Goal: Obtain resource: Download file/media

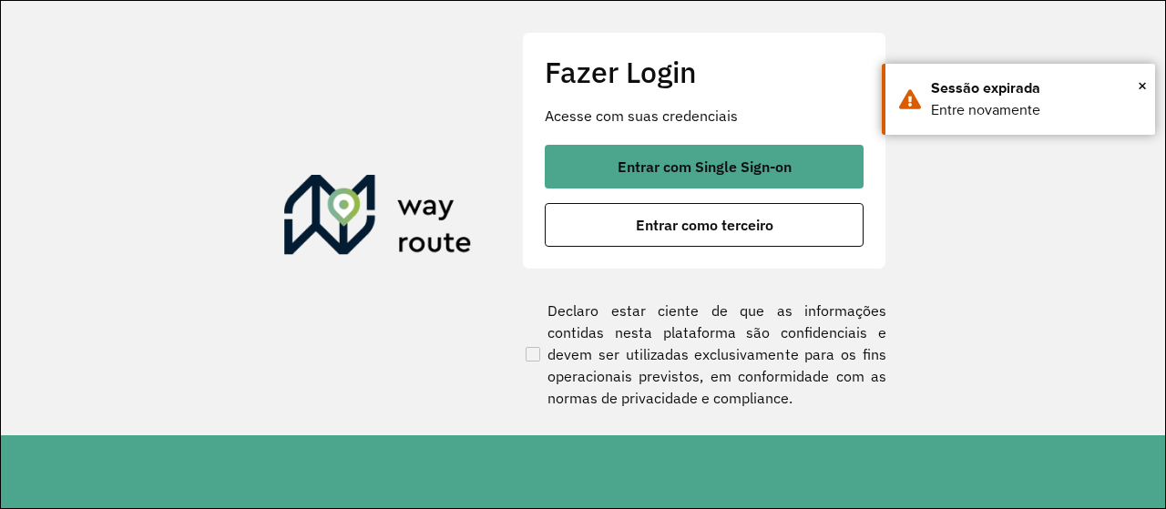
click at [656, 174] on span "Entrar com Single Sign-on" at bounding box center [705, 166] width 174 height 15
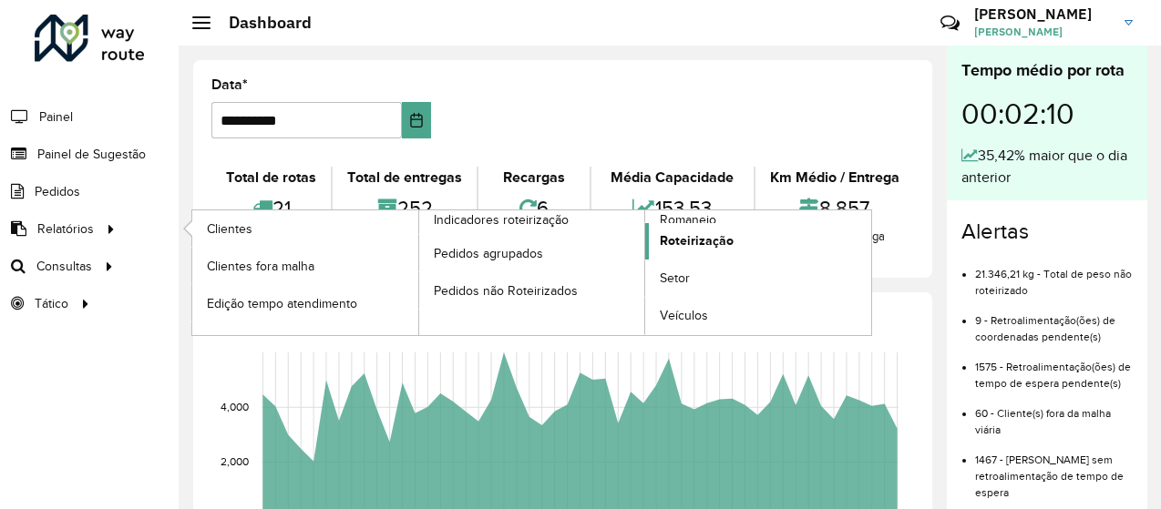
click at [674, 241] on span "Roteirização" at bounding box center [697, 240] width 74 height 19
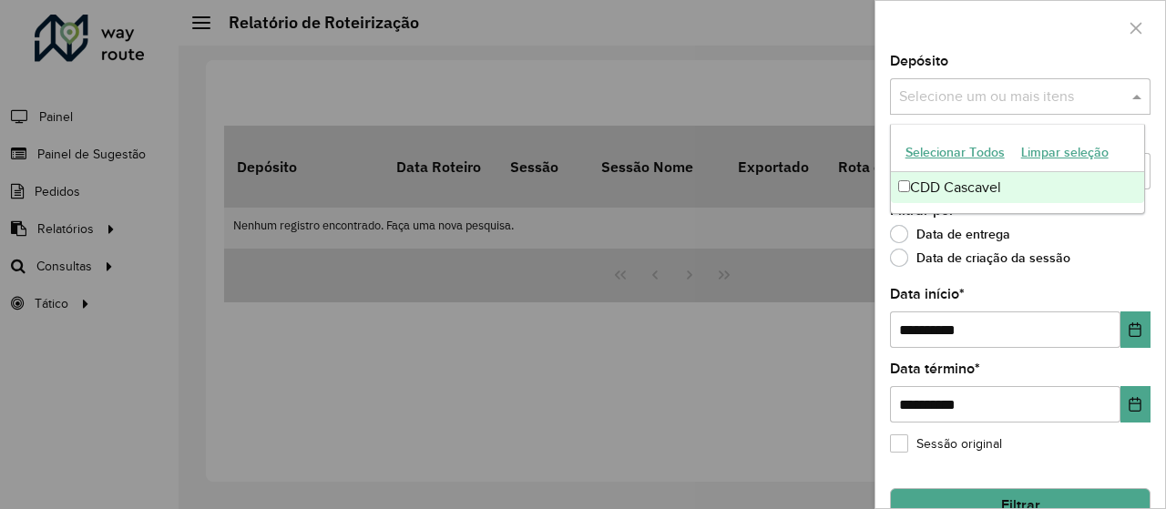
click at [1115, 99] on input "text" at bounding box center [1011, 98] width 233 height 22
click at [920, 188] on div "CDD Cascavel" at bounding box center [1018, 187] width 254 height 31
click at [1134, 324] on icon "Choose Date" at bounding box center [1135, 330] width 15 height 15
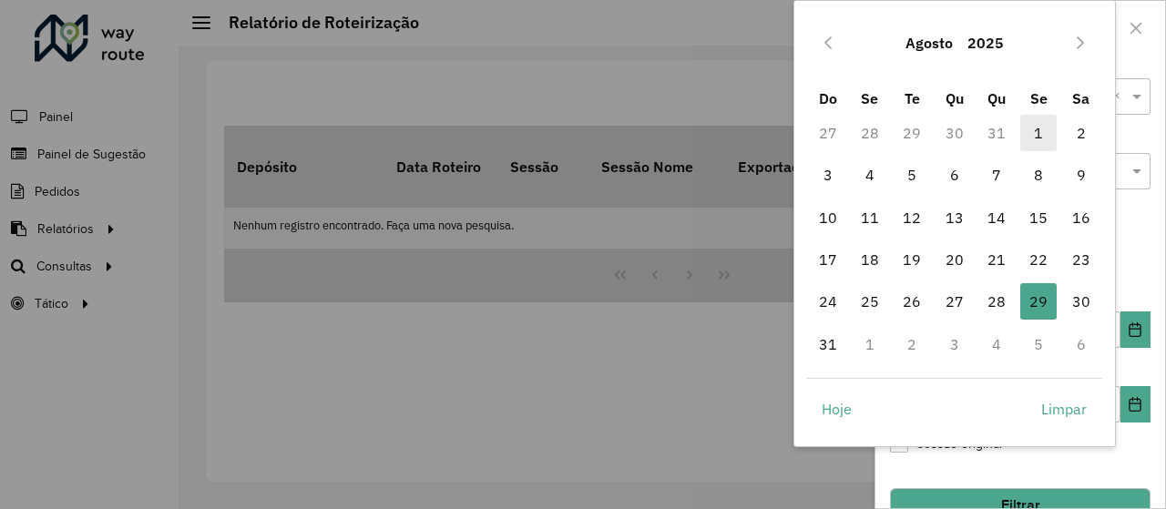
click at [1032, 132] on span "1" at bounding box center [1039, 133] width 36 height 36
type input "**********"
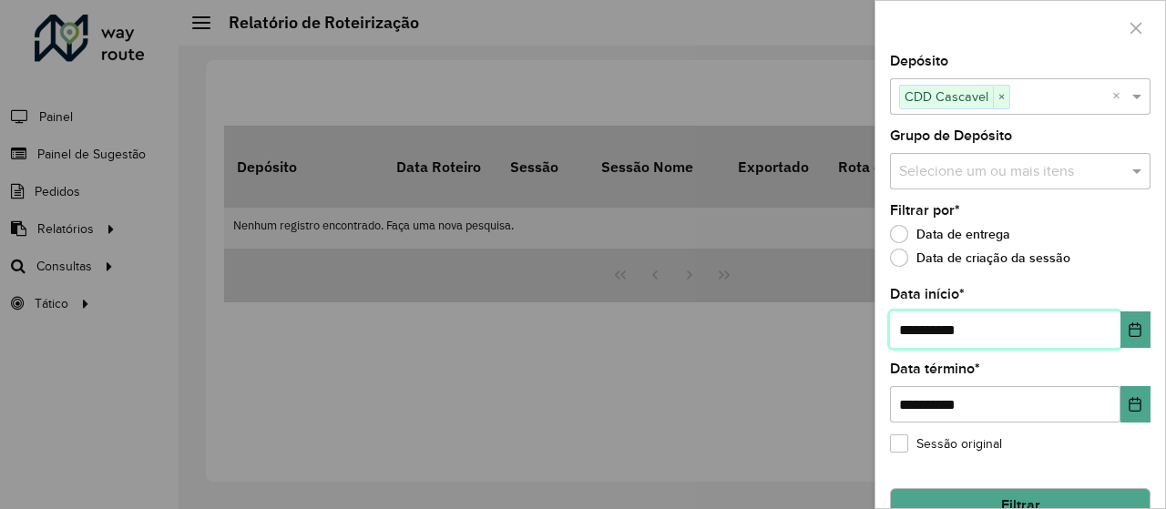
scroll to position [35, 0]
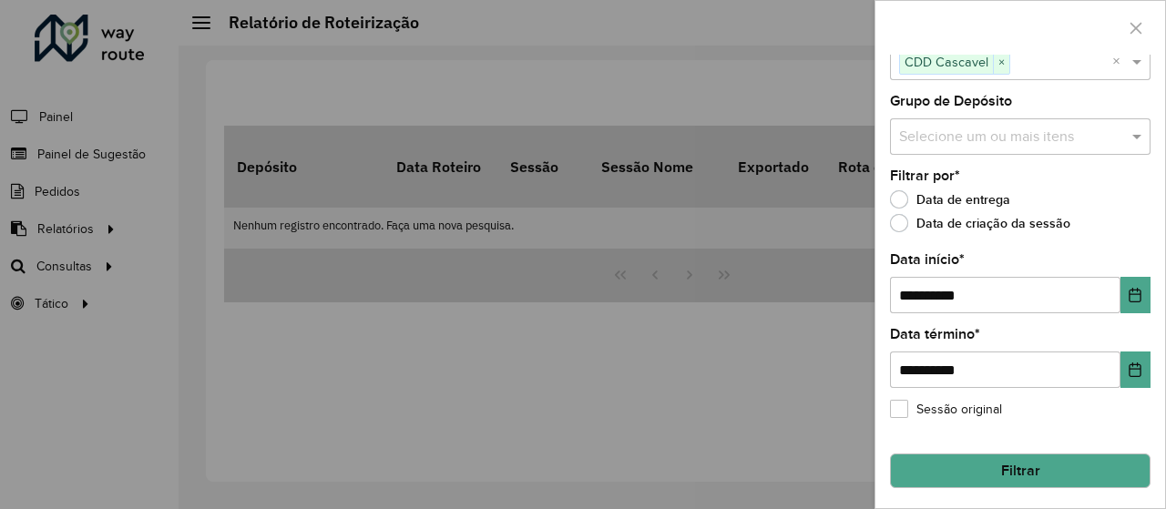
click at [1000, 463] on button "Filtrar" at bounding box center [1020, 471] width 261 height 35
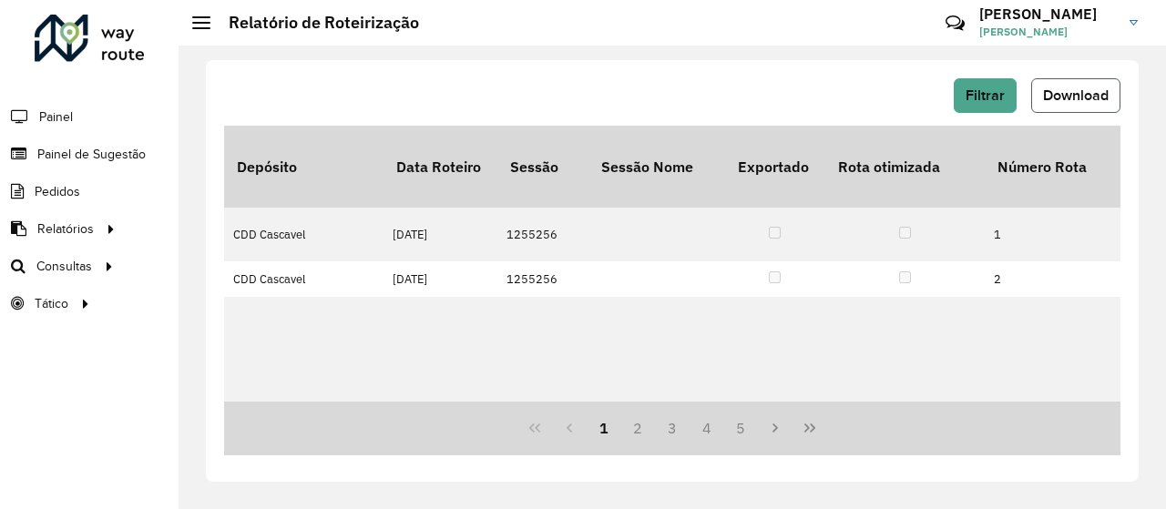
click at [1055, 96] on span "Download" at bounding box center [1076, 94] width 66 height 15
click at [205, 285] on link "Setores" at bounding box center [303, 303] width 223 height 36
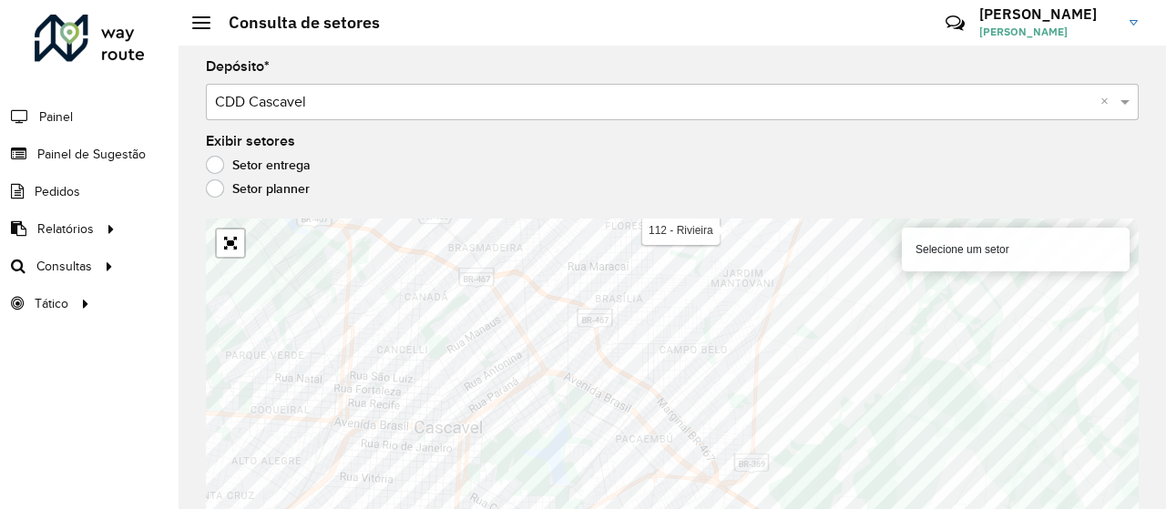
scroll to position [14, 0]
